Goal: Information Seeking & Learning: Learn about a topic

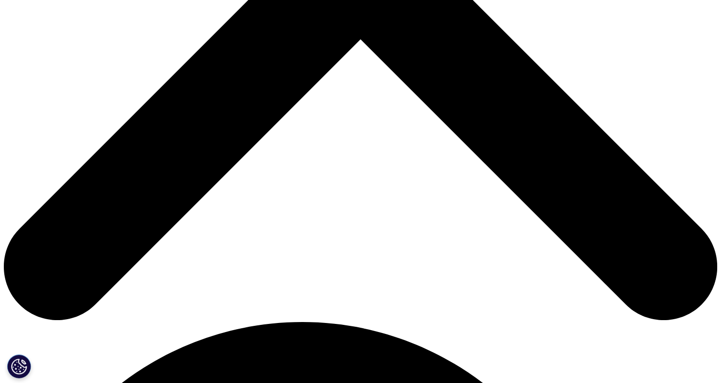
scroll to position [429, 0]
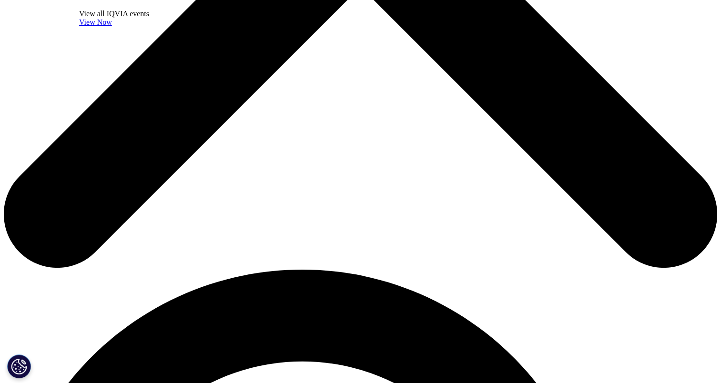
scroll to position [477, 0]
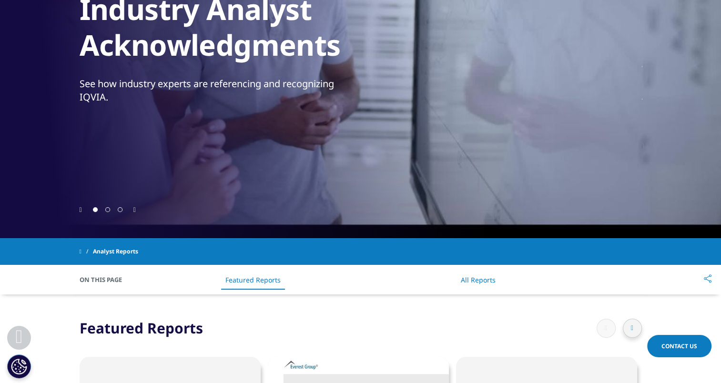
scroll to position [429, 0]
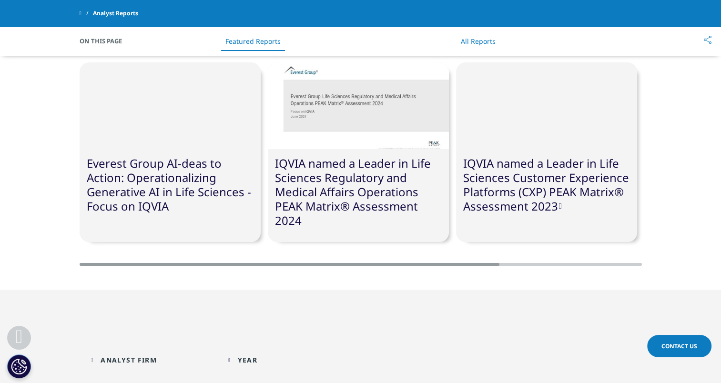
click at [178, 194] on link "Everest Group AI-deas to Action: Operationalizing Generative AI in Life Science…" at bounding box center [169, 184] width 164 height 59
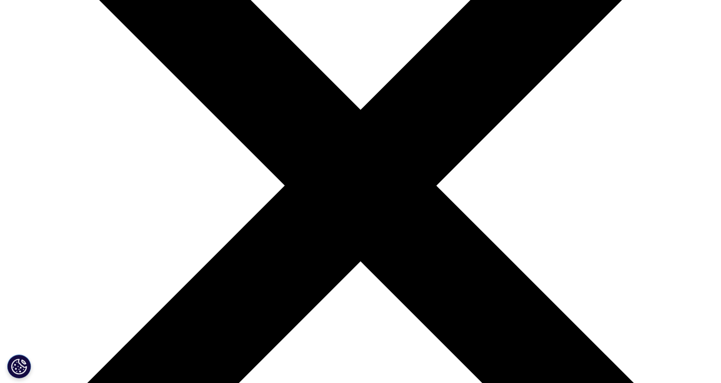
scroll to position [191, 0]
